Goal: Task Accomplishment & Management: Use online tool/utility

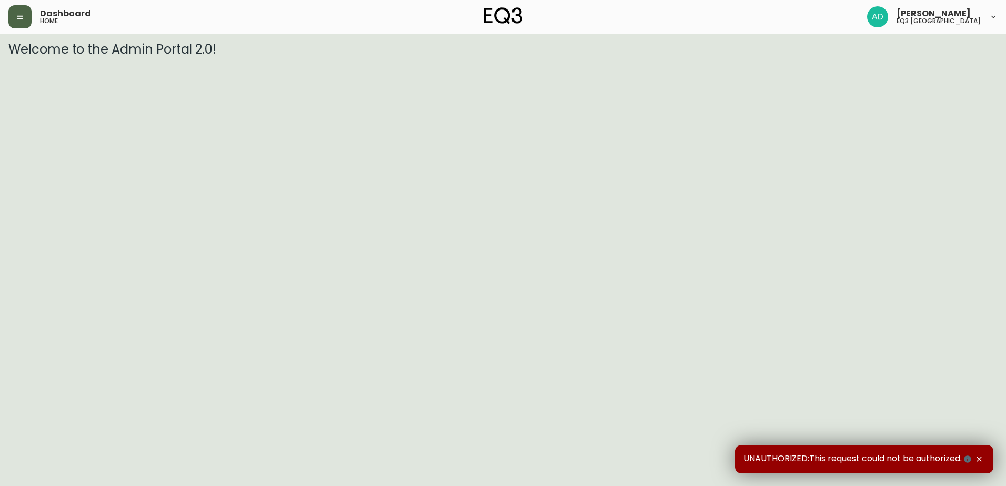
click at [31, 15] on button "button" at bounding box center [19, 16] width 23 height 23
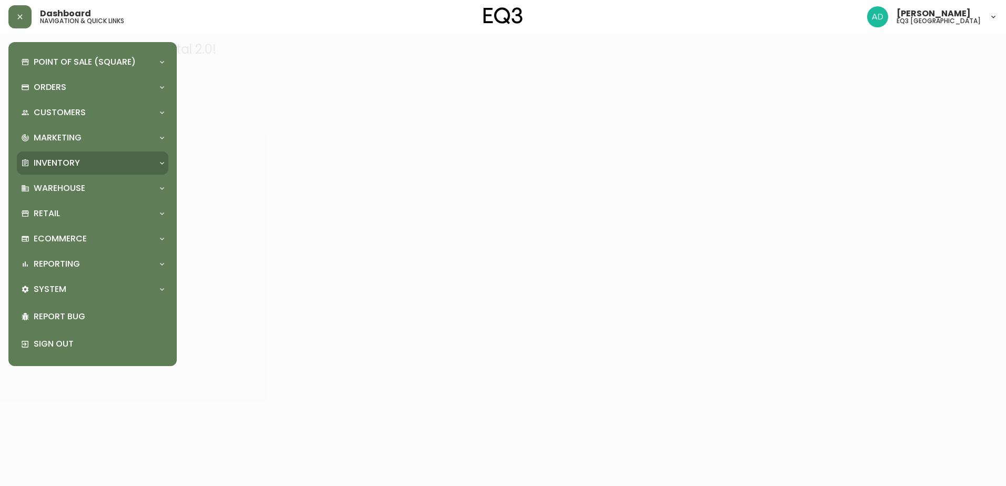
click at [48, 165] on p "Inventory" at bounding box center [57, 163] width 46 height 12
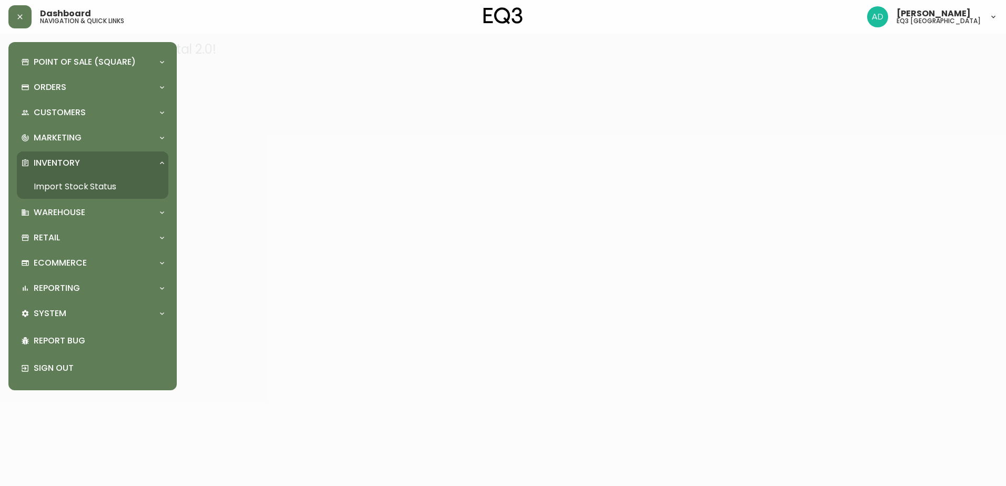
click at [75, 182] on link "Import Stock Status" at bounding box center [93, 187] width 152 height 24
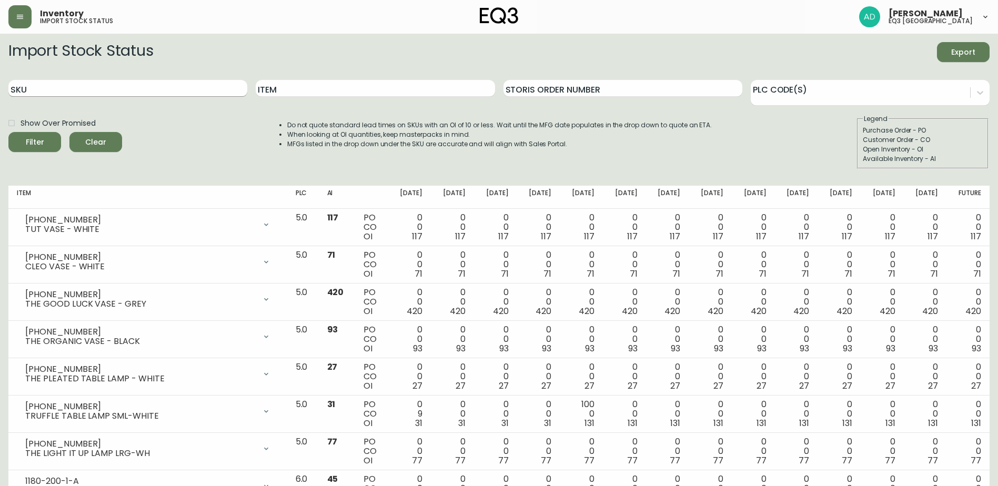
click at [76, 85] on input "SKU" at bounding box center [127, 88] width 239 height 17
type input "2030-506"
click at [8, 132] on button "Filter" at bounding box center [34, 142] width 53 height 20
